Goal: Task Accomplishment & Management: Use online tool/utility

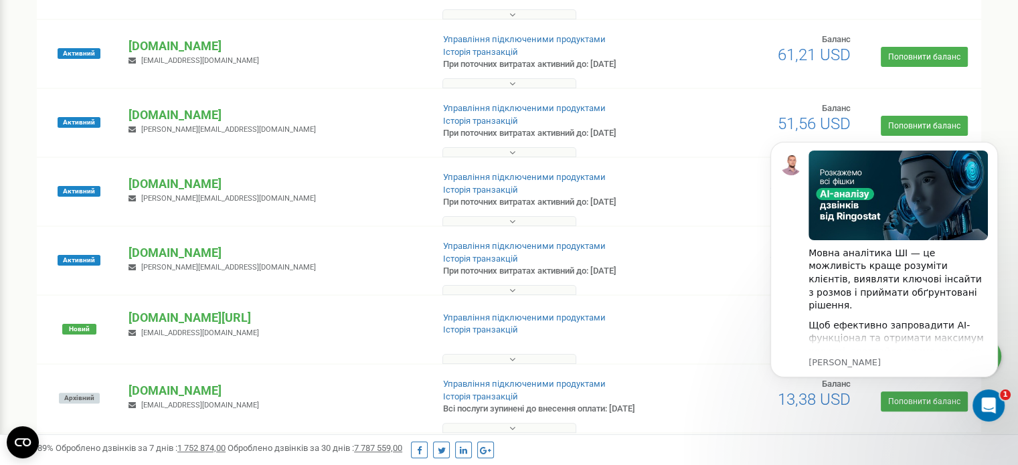
scroll to position [268, 0]
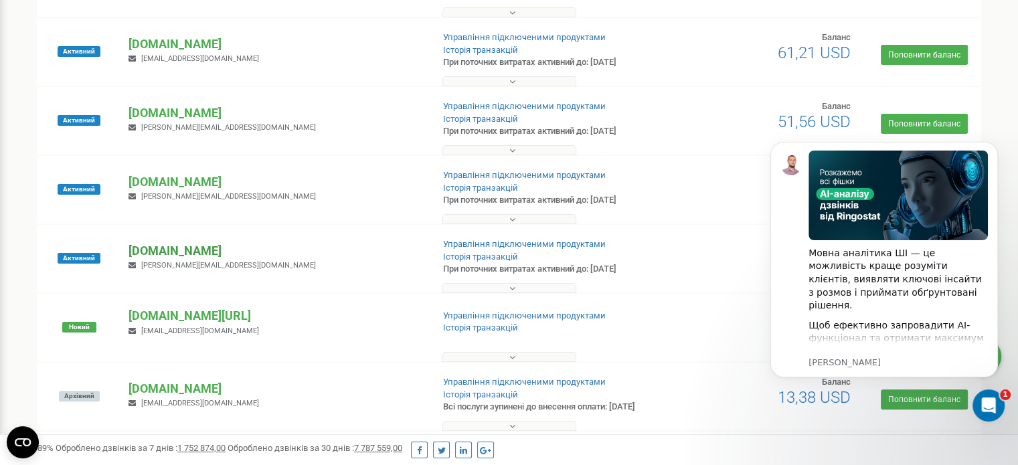
click at [159, 255] on p "[DOMAIN_NAME]" at bounding box center [275, 250] width 293 height 17
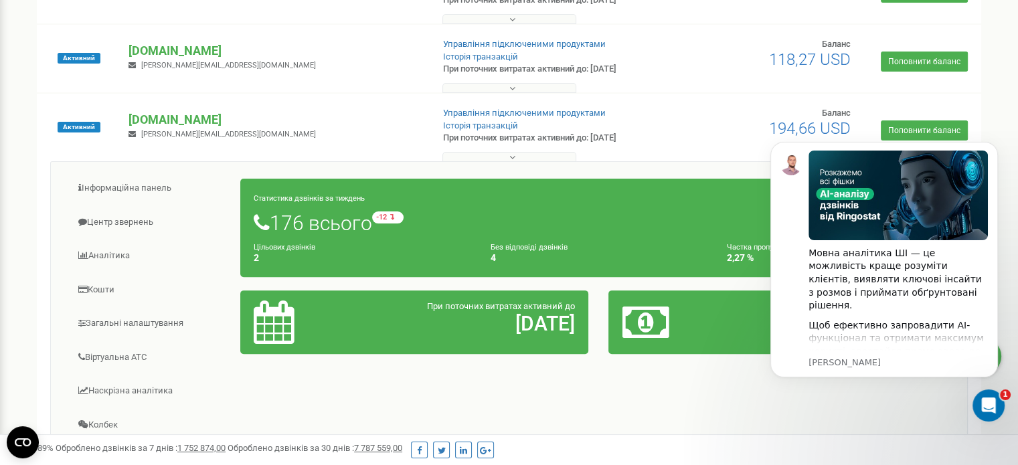
scroll to position [402, 0]
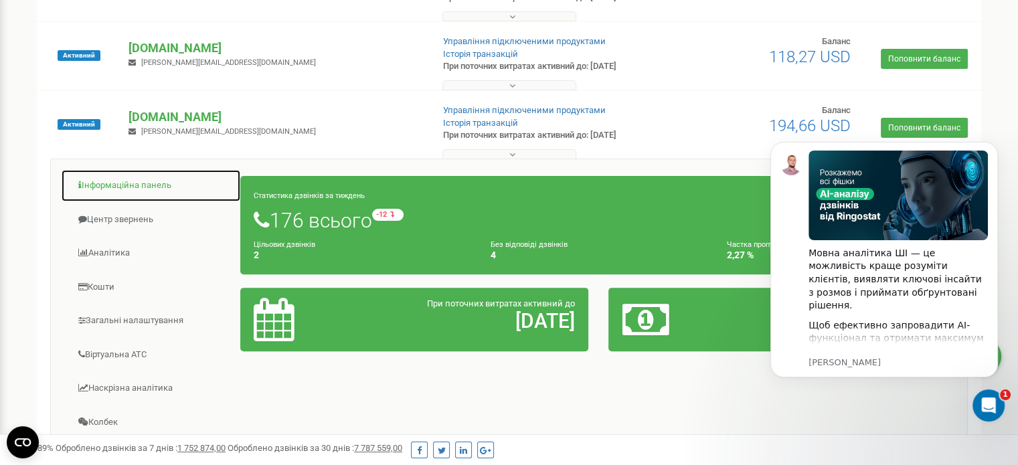
click at [150, 178] on link "Інформаційна панель" at bounding box center [151, 185] width 180 height 33
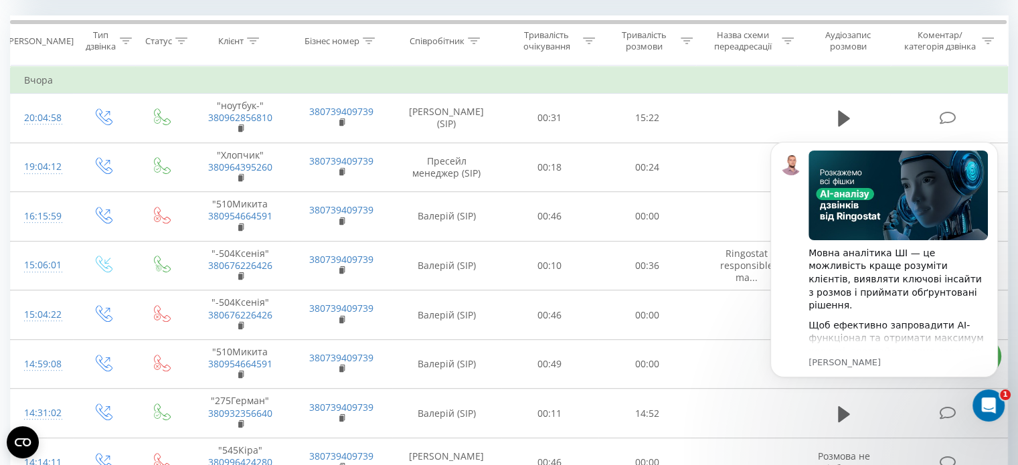
scroll to position [567, 0]
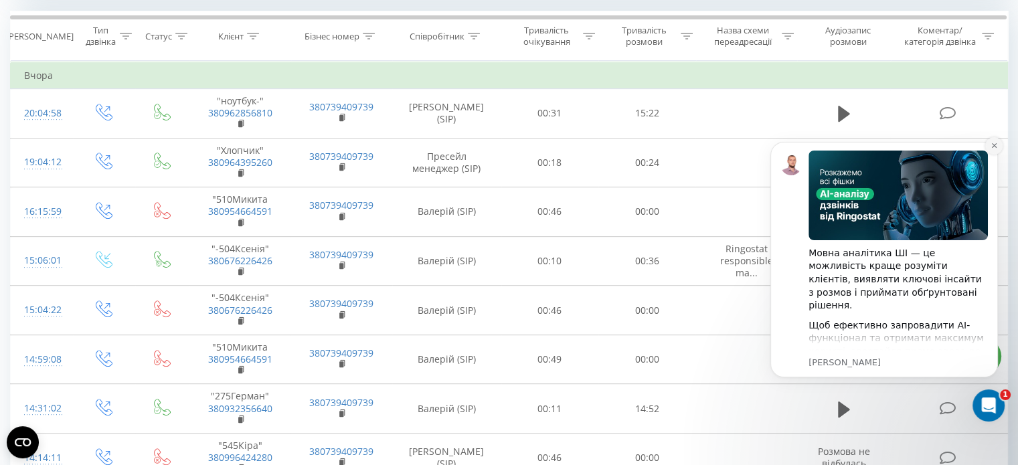
click at [995, 153] on button "Dismiss notification" at bounding box center [993, 145] width 17 height 17
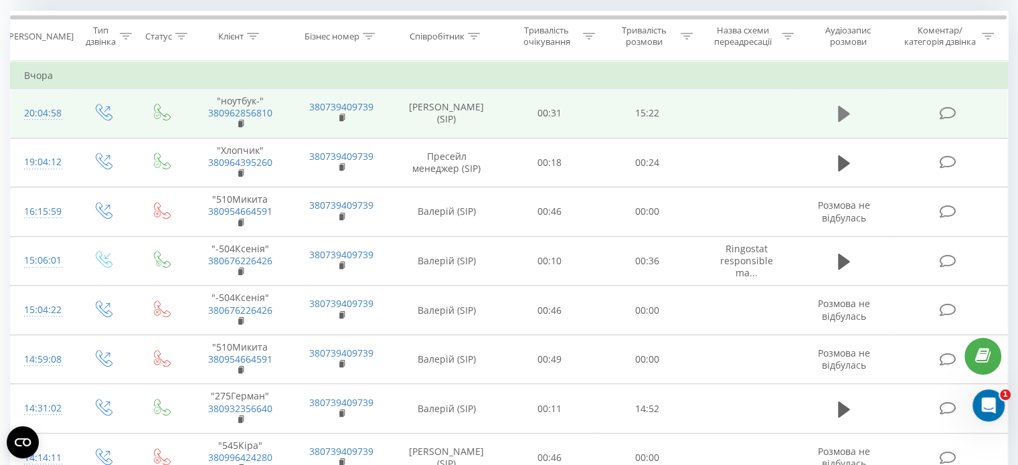
click at [838, 110] on icon at bounding box center [844, 114] width 12 height 16
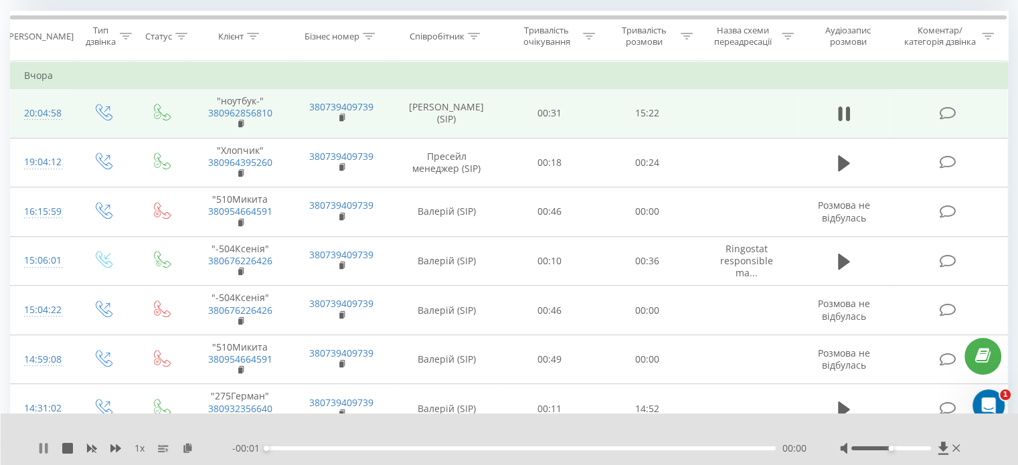
click at [43, 449] on icon at bounding box center [43, 448] width 11 height 11
click at [185, 450] on icon at bounding box center [187, 447] width 11 height 9
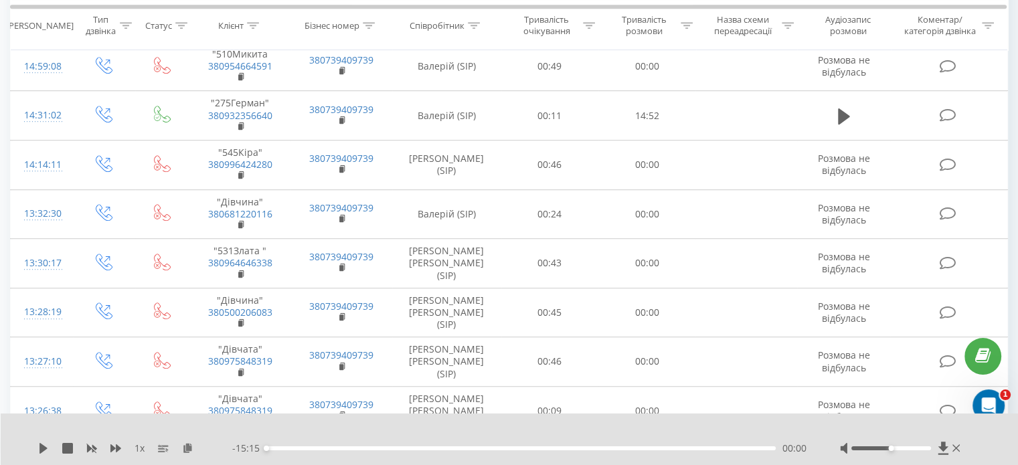
scroll to position [863, 0]
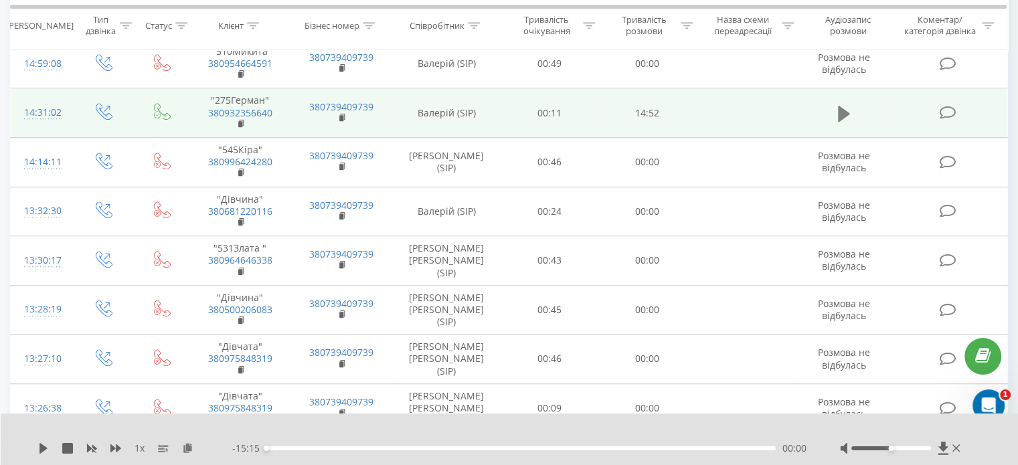
click at [844, 115] on icon at bounding box center [844, 114] width 12 height 16
click at [41, 447] on icon at bounding box center [40, 448] width 3 height 11
click at [190, 450] on icon at bounding box center [187, 447] width 11 height 9
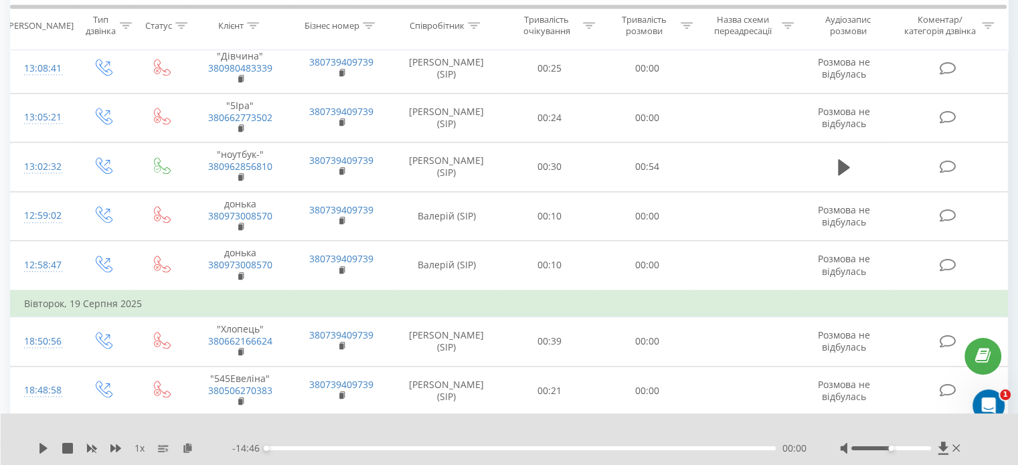
scroll to position [1546, 0]
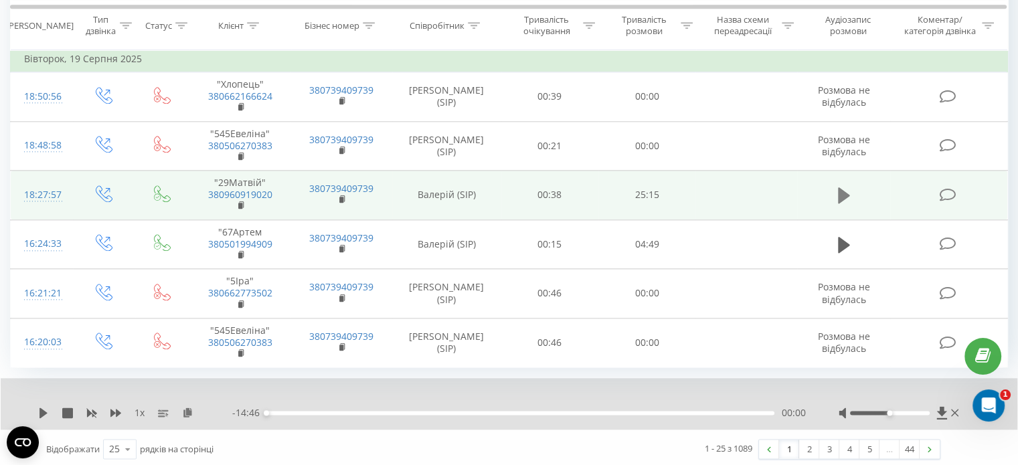
click at [844, 186] on icon at bounding box center [844, 195] width 12 height 19
click at [42, 408] on icon at bounding box center [43, 413] width 11 height 11
click at [187, 412] on icon at bounding box center [187, 412] width 11 height 9
click at [186, 408] on icon at bounding box center [187, 412] width 11 height 9
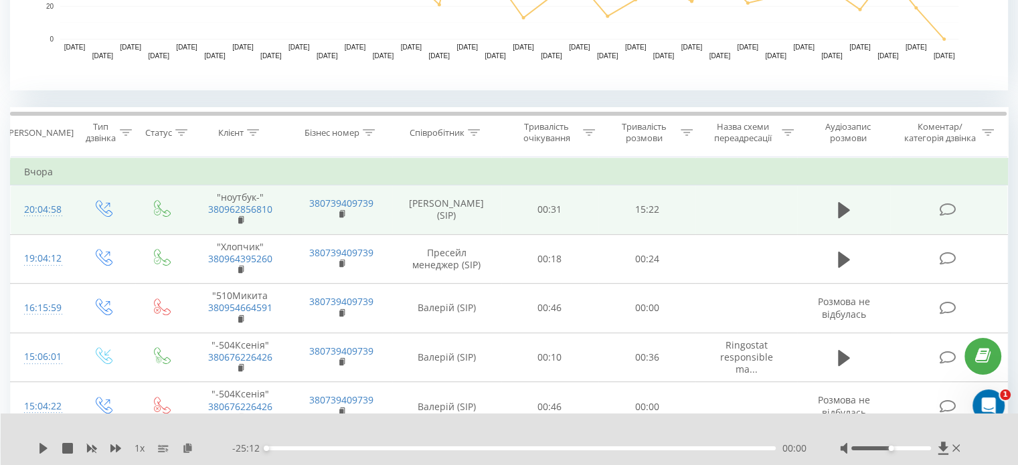
scroll to position [469, 0]
